Goal: Task Accomplishment & Management: Use online tool/utility

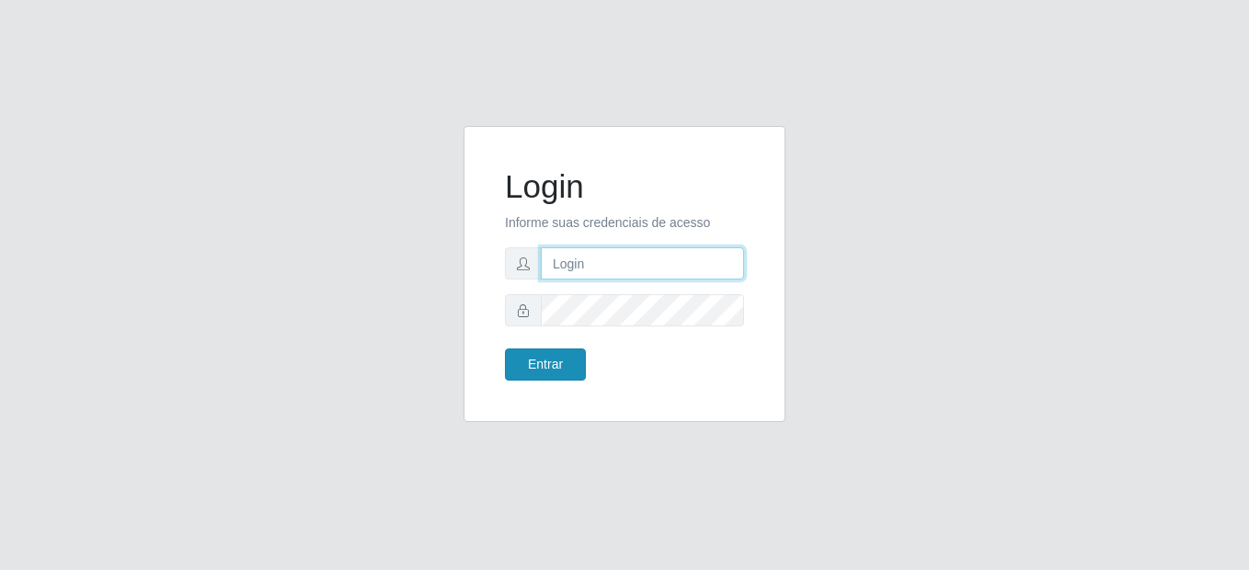
type input "mariabemais@B8"
click at [551, 357] on button "Entrar" at bounding box center [545, 364] width 81 height 32
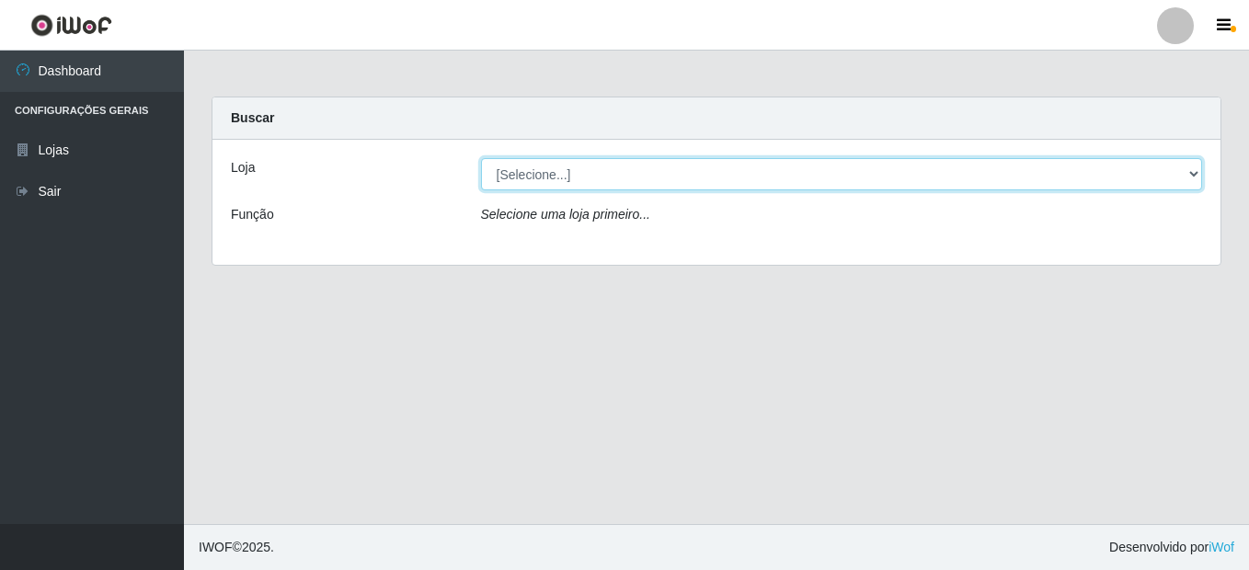
click at [1197, 177] on select "[Selecione...] Bemais Supermercados - B8 Valentina" at bounding box center [842, 174] width 722 height 32
select select "413"
click at [481, 158] on select "[Selecione...] Bemais Supermercados - B8 Valentina" at bounding box center [842, 174] width 722 height 32
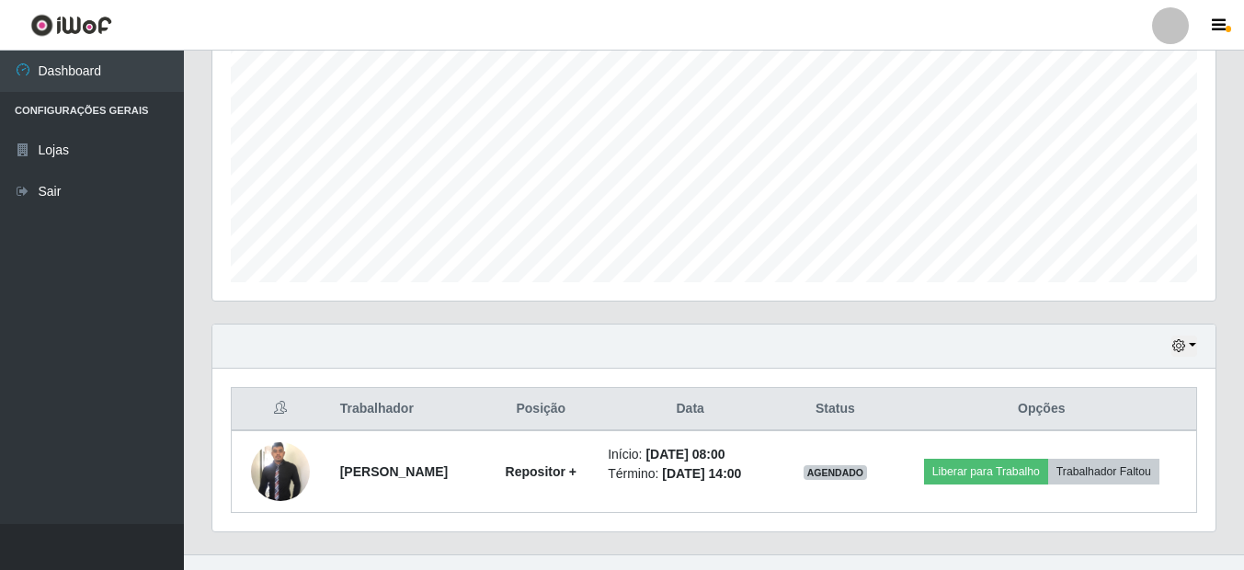
scroll to position [406, 0]
